Goal: Find specific page/section: Find specific page/section

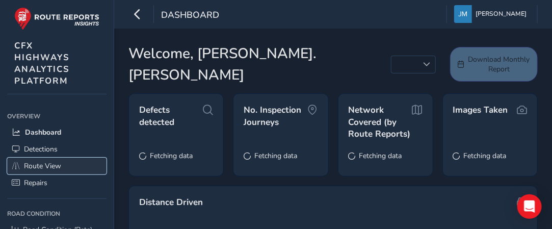
click at [43, 165] on span "Route View" at bounding box center [42, 166] width 37 height 10
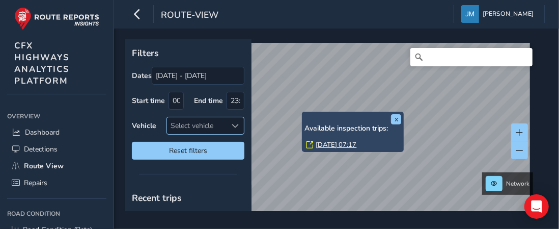
click at [233, 126] on span at bounding box center [235, 125] width 7 height 7
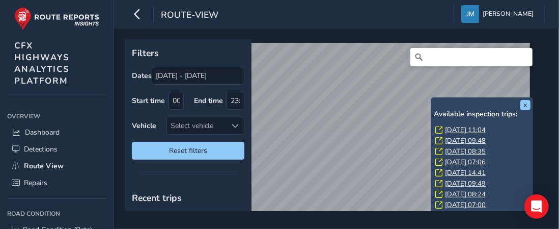
click at [451, 97] on div "x Available inspection trips: [DATE] 11:04 [DATE] 09:48 [DATE] 08:35 [DATE] 07:…" at bounding box center [333, 125] width 417 height 172
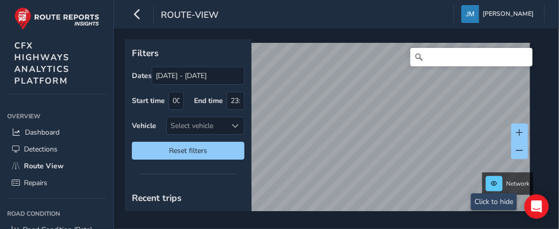
click at [499, 178] on div "Network © Mapbox © OpenStreetMap Improve this map © Maxar" at bounding box center [333, 125] width 417 height 172
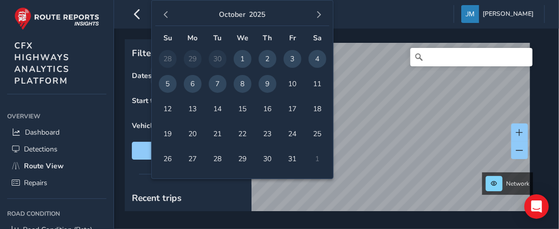
click at [193, 73] on body "route-view [PERSON_NAME] Colour Scheme: Dark Dim Light Logout Filters Dates [DA…" at bounding box center [279, 114] width 559 height 229
click at [266, 84] on span "9" at bounding box center [268, 84] width 18 height 18
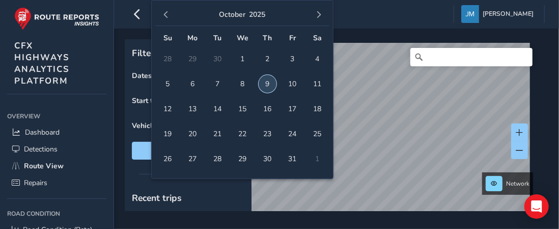
click at [272, 81] on span "9" at bounding box center [268, 84] width 18 height 18
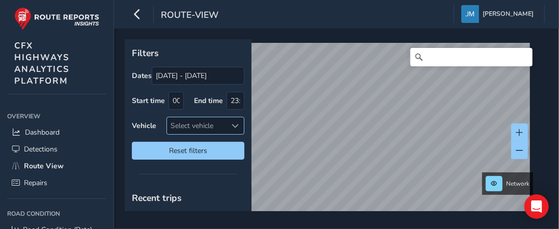
click at [190, 124] on div "Select vehicle" at bounding box center [197, 125] width 60 height 17
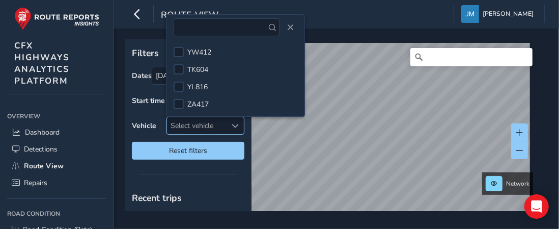
click at [190, 124] on div "Select vehicle" at bounding box center [197, 125] width 60 height 17
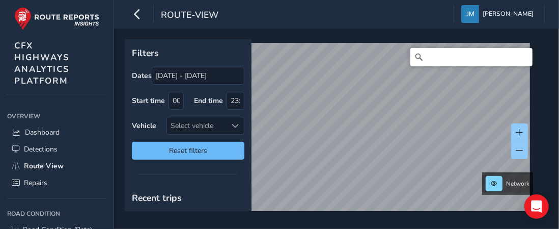
click at [138, 12] on icon "button" at bounding box center [137, 14] width 11 height 18
click at [199, 149] on span "Reset filters" at bounding box center [188, 151] width 97 height 10
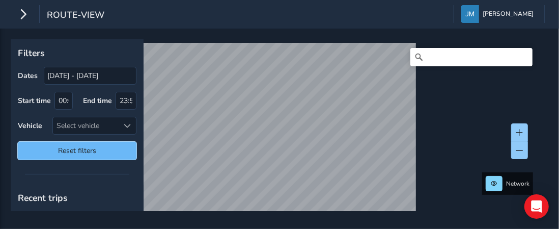
type input "[DATE] - [DATE]"
